Goal: Task Accomplishment & Management: Complete application form

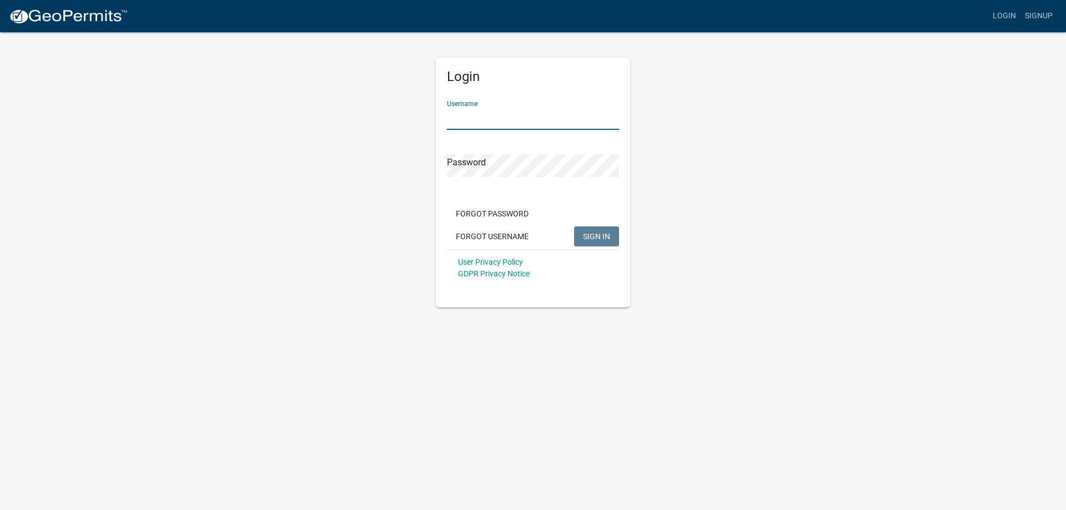
click at [562, 115] on input "Username" at bounding box center [533, 118] width 172 height 23
